Goal: Information Seeking & Learning: Learn about a topic

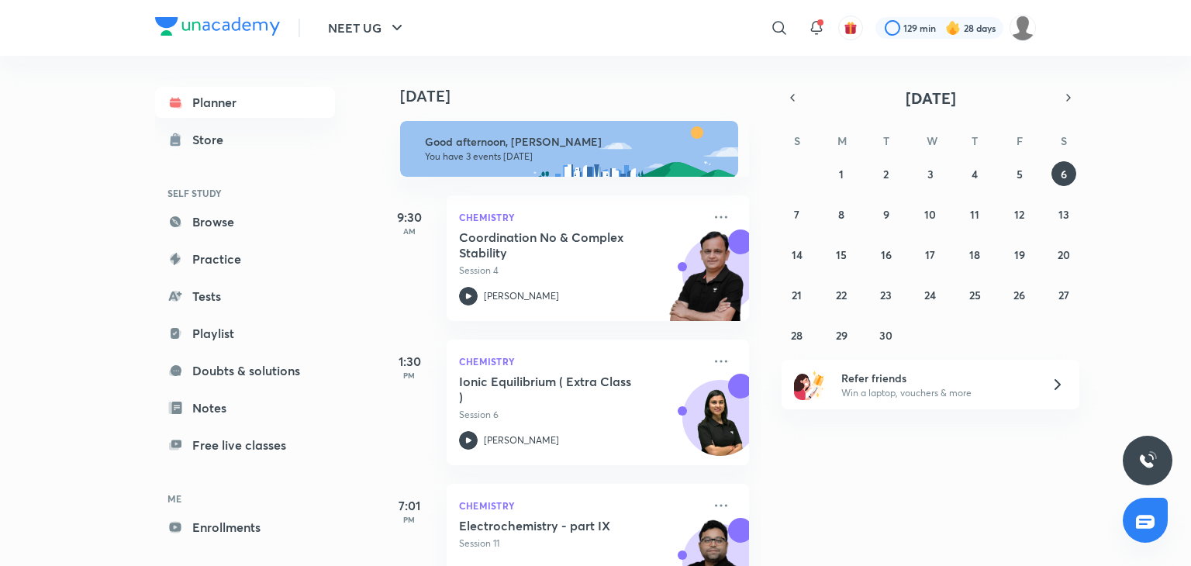
drag, startPoint x: 0, startPoint y: 0, endPoint x: 46, endPoint y: 471, distance: 472.8
click at [46, 471] on div "NEET UG ​ 129 min 28 days Planner Store SELF STUDY Browse Practice Tests Playli…" at bounding box center [595, 283] width 1191 height 566
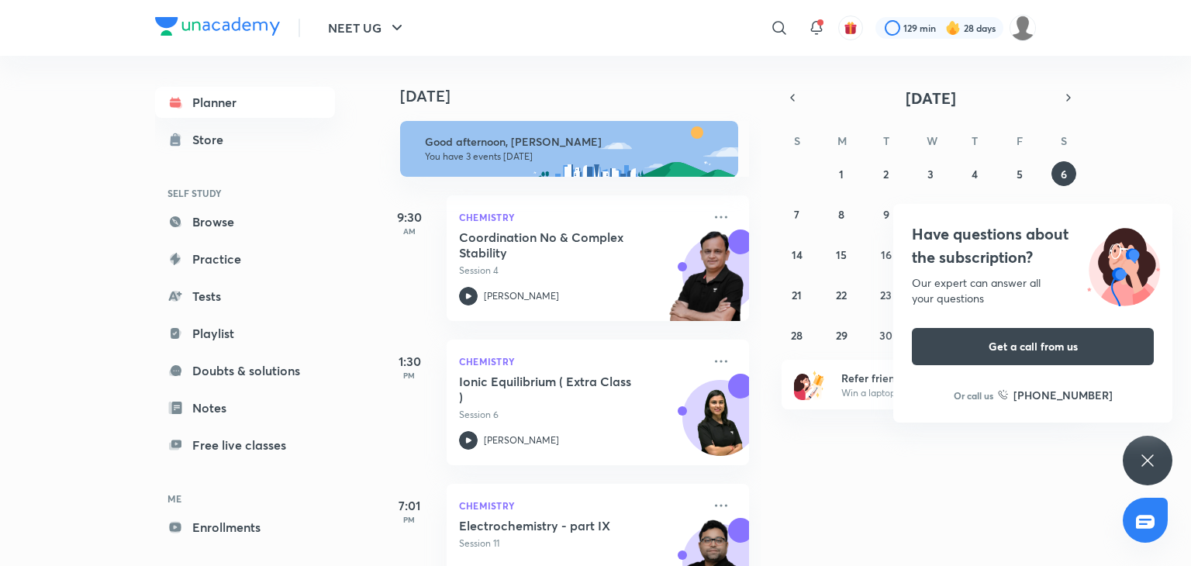
click at [1151, 447] on div "Have questions about the subscription? Our expert can answer all your questions…" at bounding box center [1148, 461] width 50 height 50
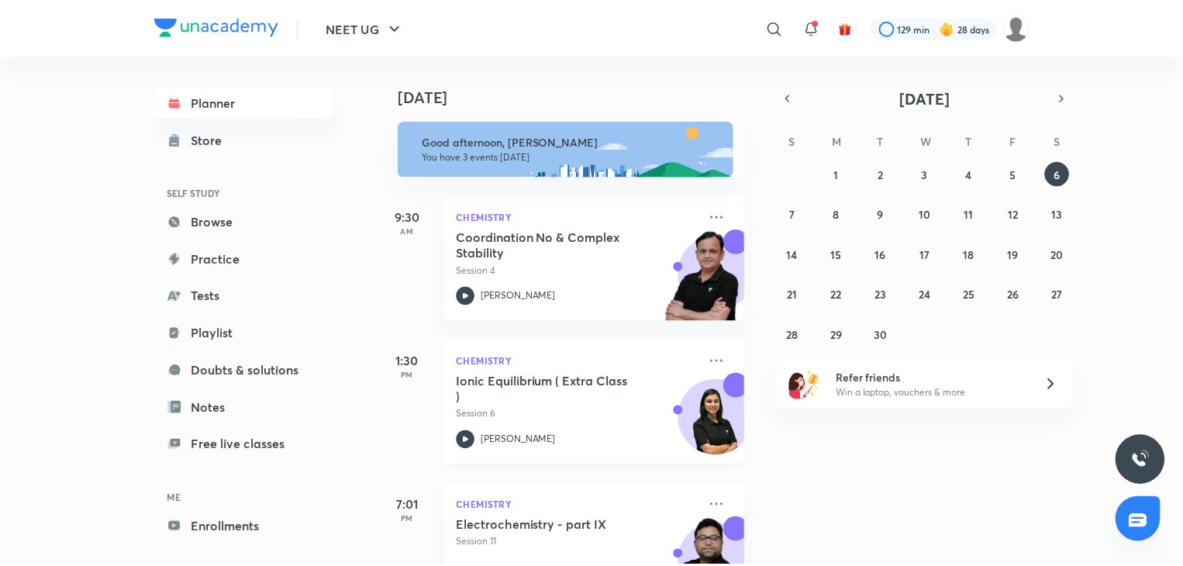
scroll to position [68, 0]
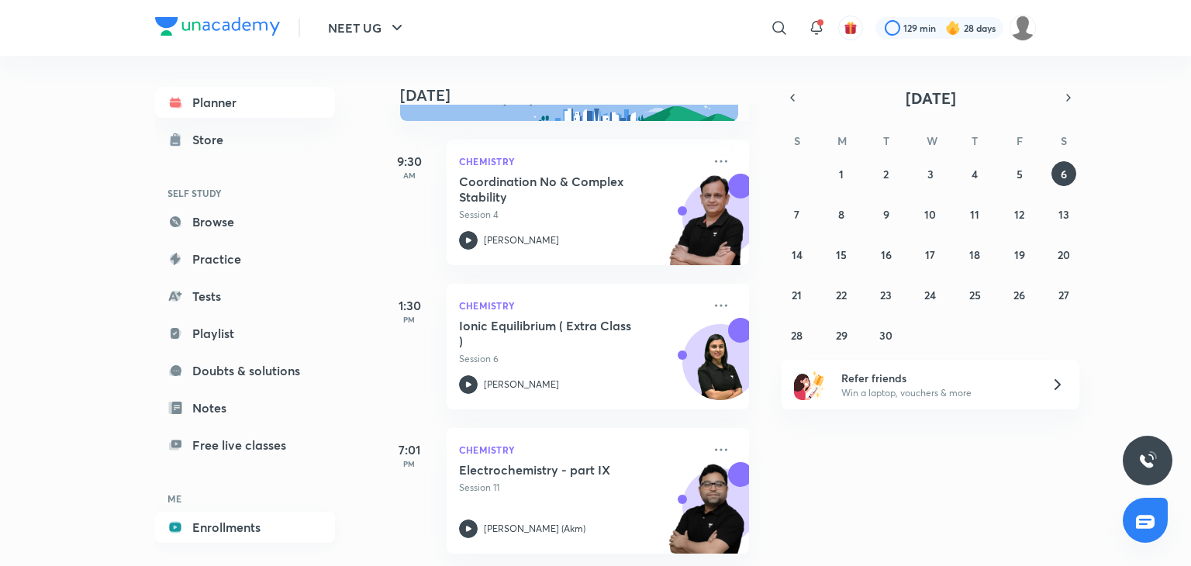
click at [260, 523] on link "Enrollments" at bounding box center [245, 527] width 180 height 31
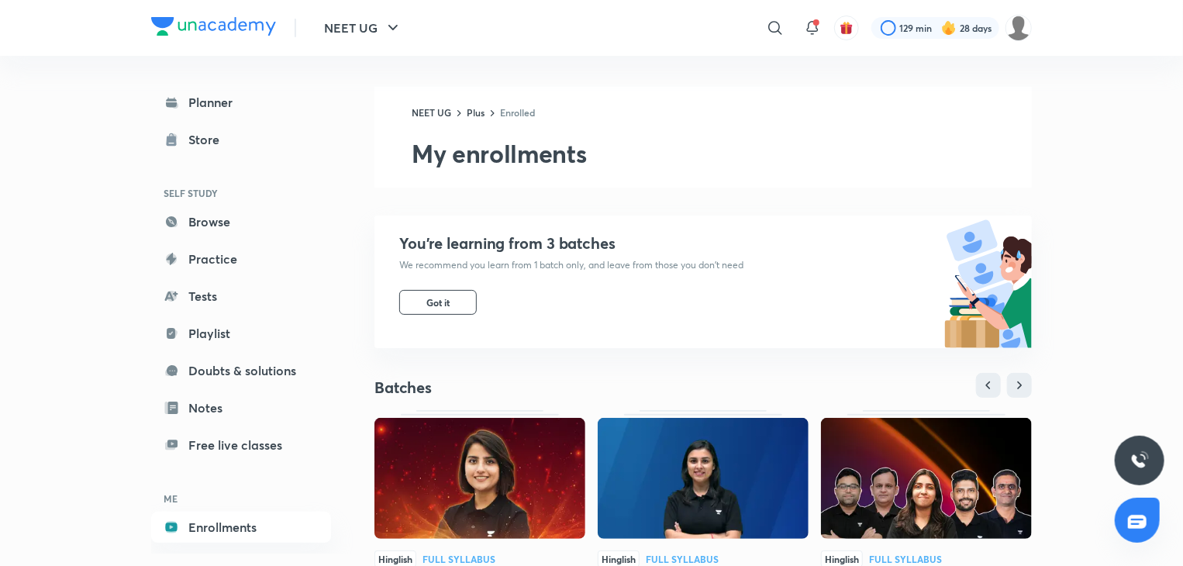
click at [915, 476] on img at bounding box center [926, 478] width 211 height 121
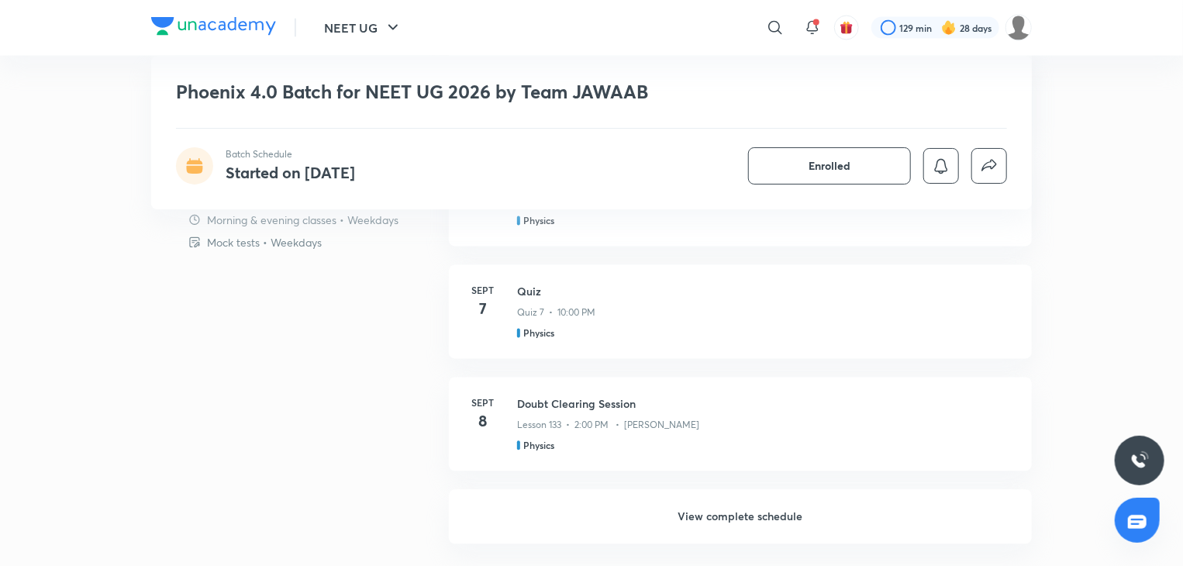
scroll to position [1445, 0]
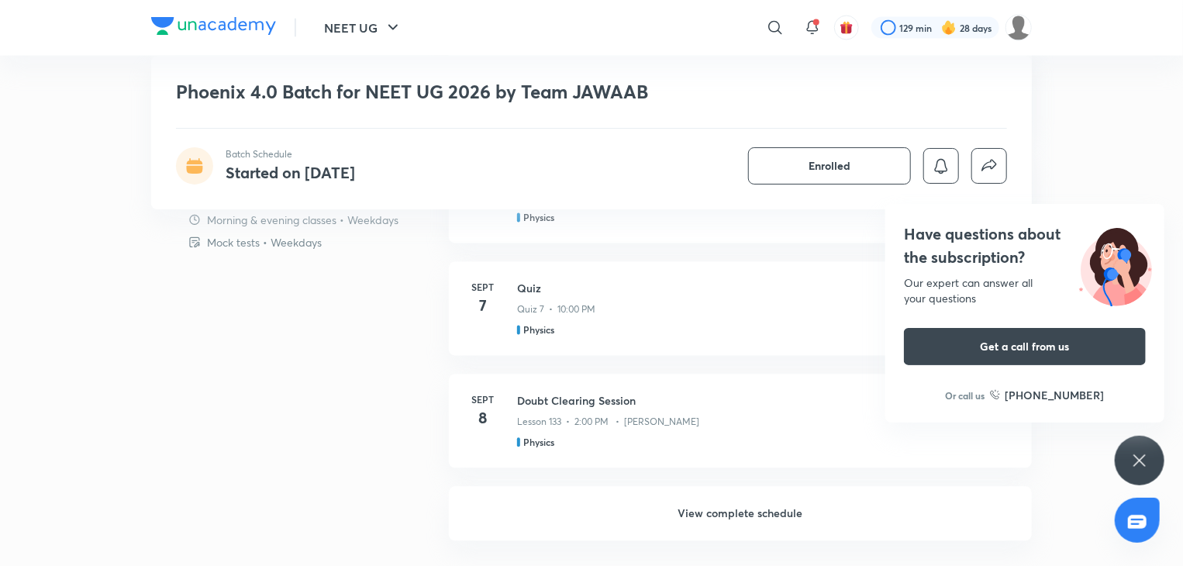
click at [1144, 458] on icon at bounding box center [1139, 460] width 19 height 19
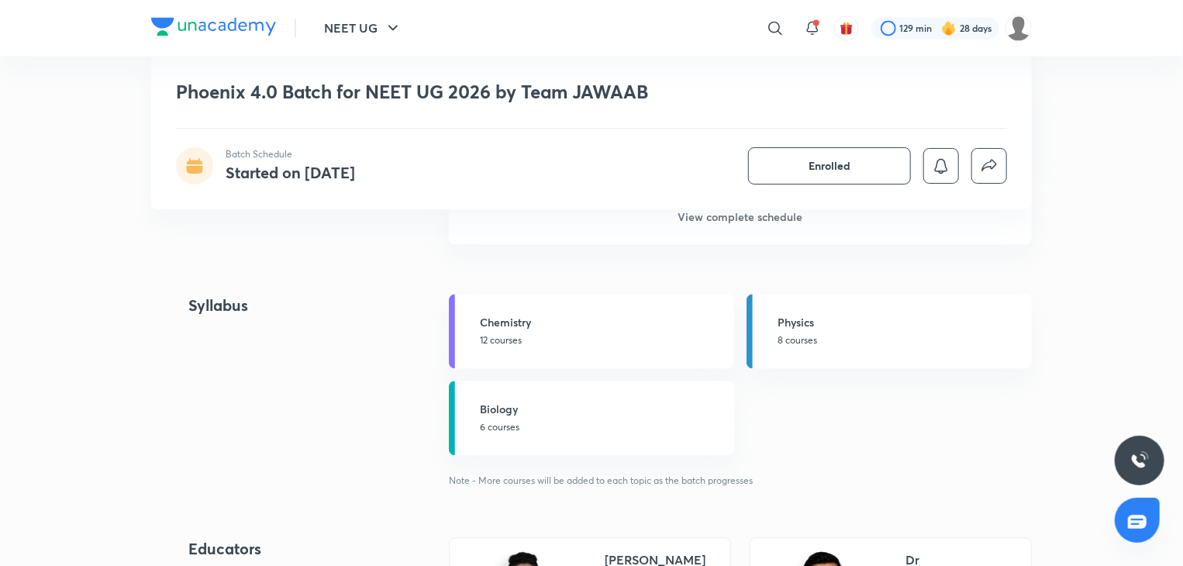
scroll to position [1743, 0]
click at [705, 221] on h6 "View complete schedule" at bounding box center [740, 216] width 583 height 54
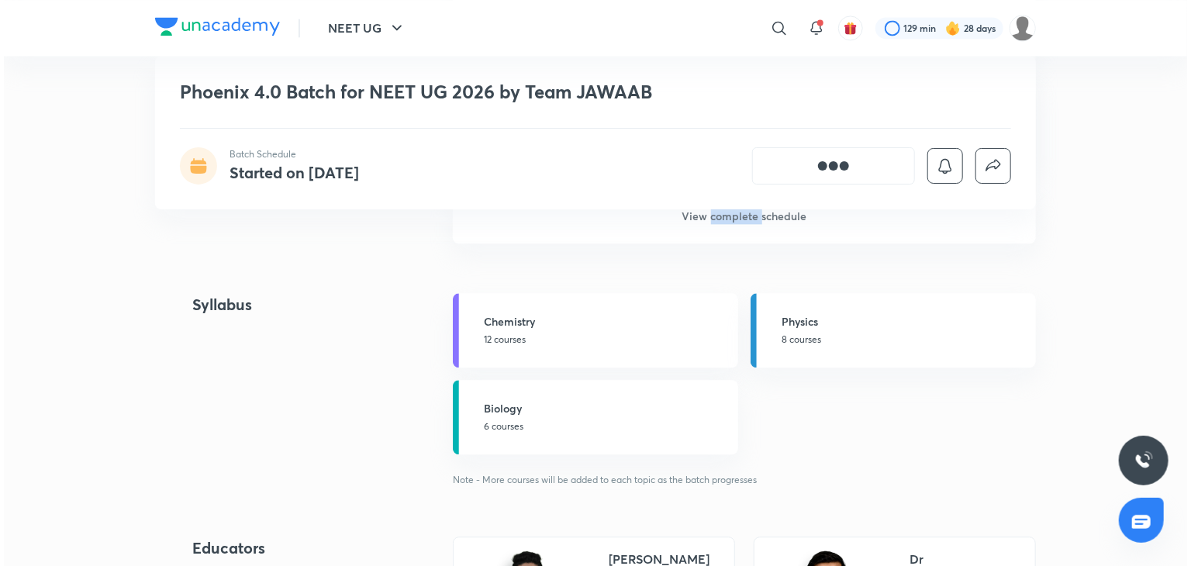
scroll to position [0, 0]
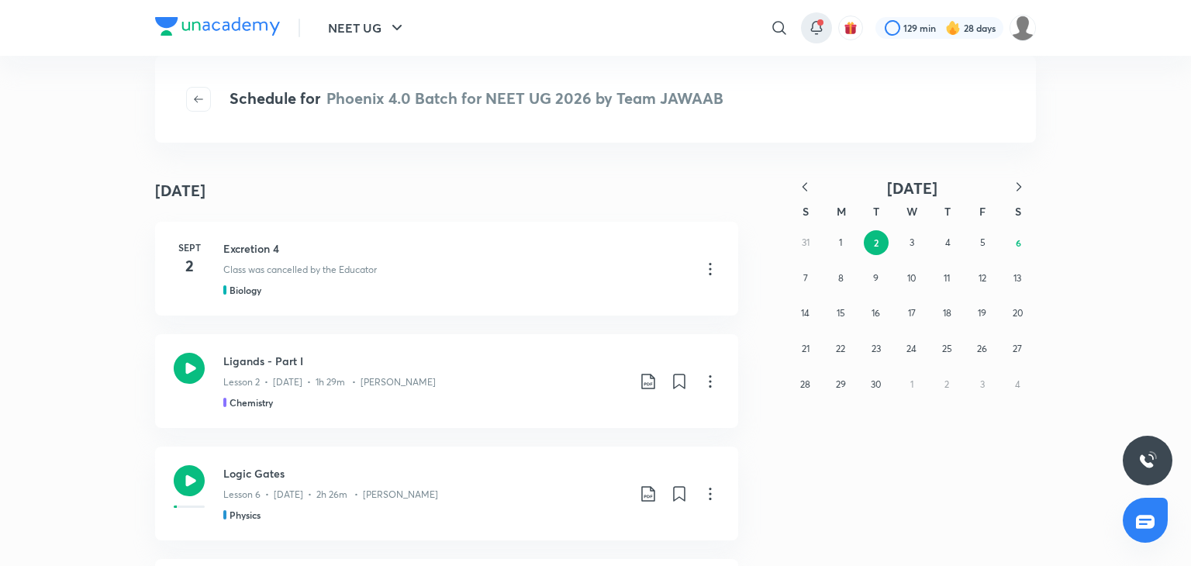
click at [823, 32] on icon at bounding box center [816, 28] width 19 height 19
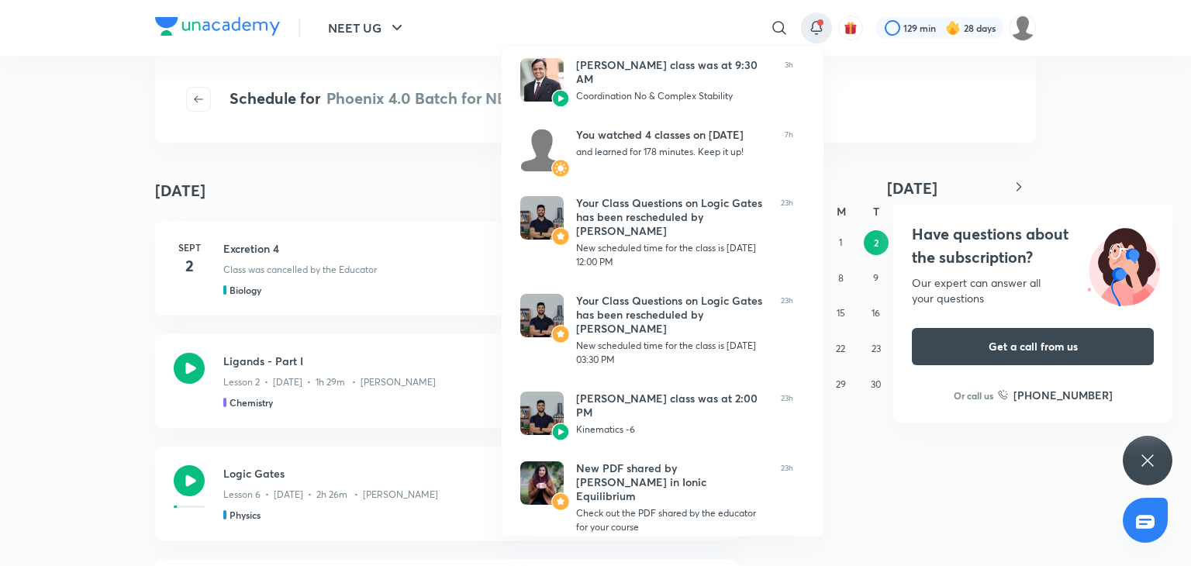
click at [377, 174] on div at bounding box center [595, 283] width 1191 height 566
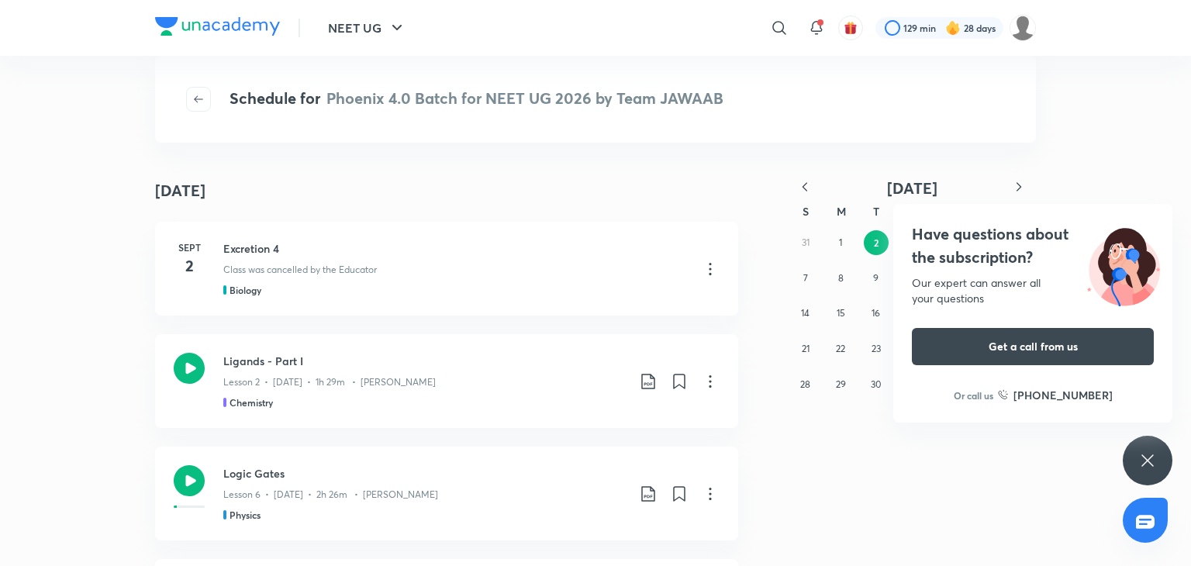
click at [1130, 466] on div "Have questions about the subscription? Our expert can answer all your questions…" at bounding box center [1148, 461] width 50 height 50
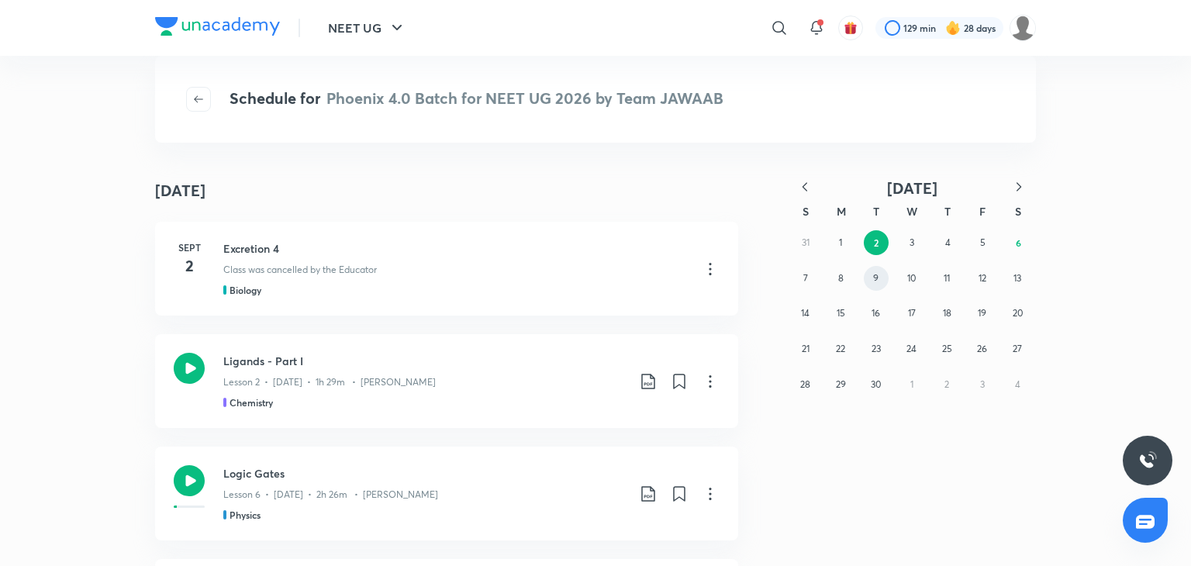
click at [881, 278] on button "9" at bounding box center [876, 278] width 25 height 25
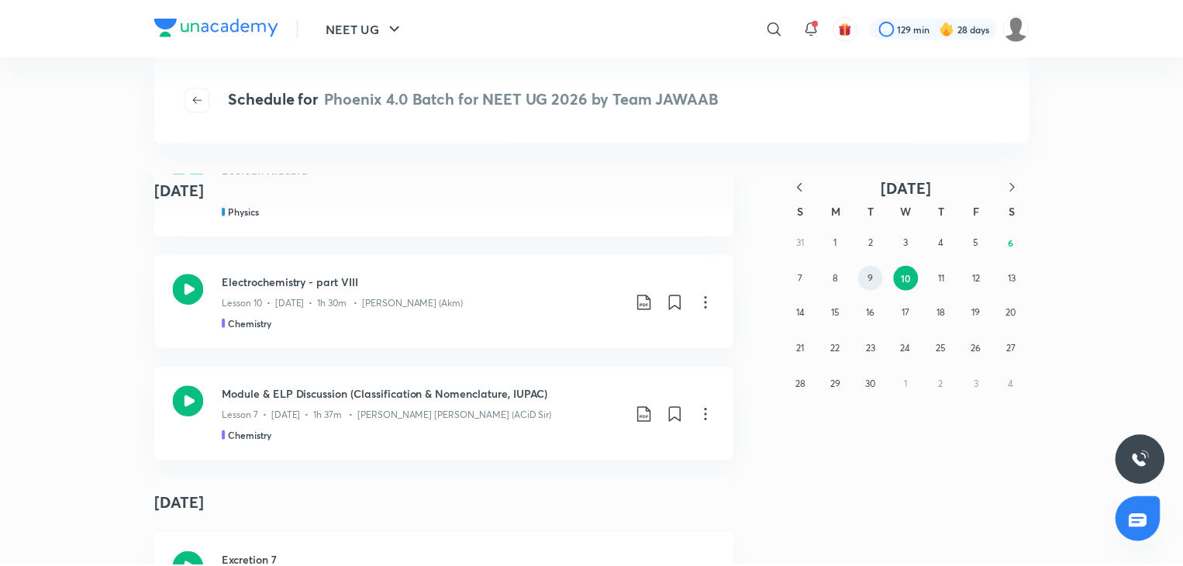
scroll to position [4220, 0]
